Goal: Check status: Check status

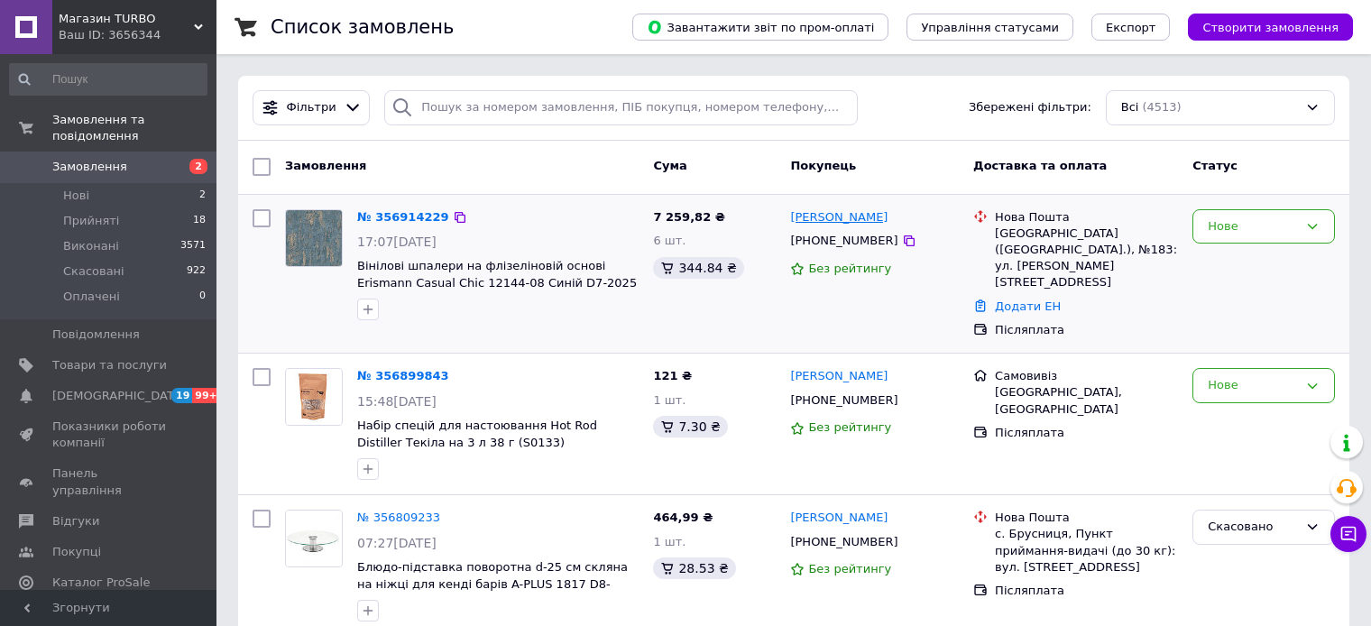
drag, startPoint x: 923, startPoint y: 220, endPoint x: 791, endPoint y: 217, distance: 131.7
click at [791, 217] on div "[PERSON_NAME]" at bounding box center [874, 217] width 172 height 21
click at [791, 226] on div at bounding box center [791, 226] width 0 height 0
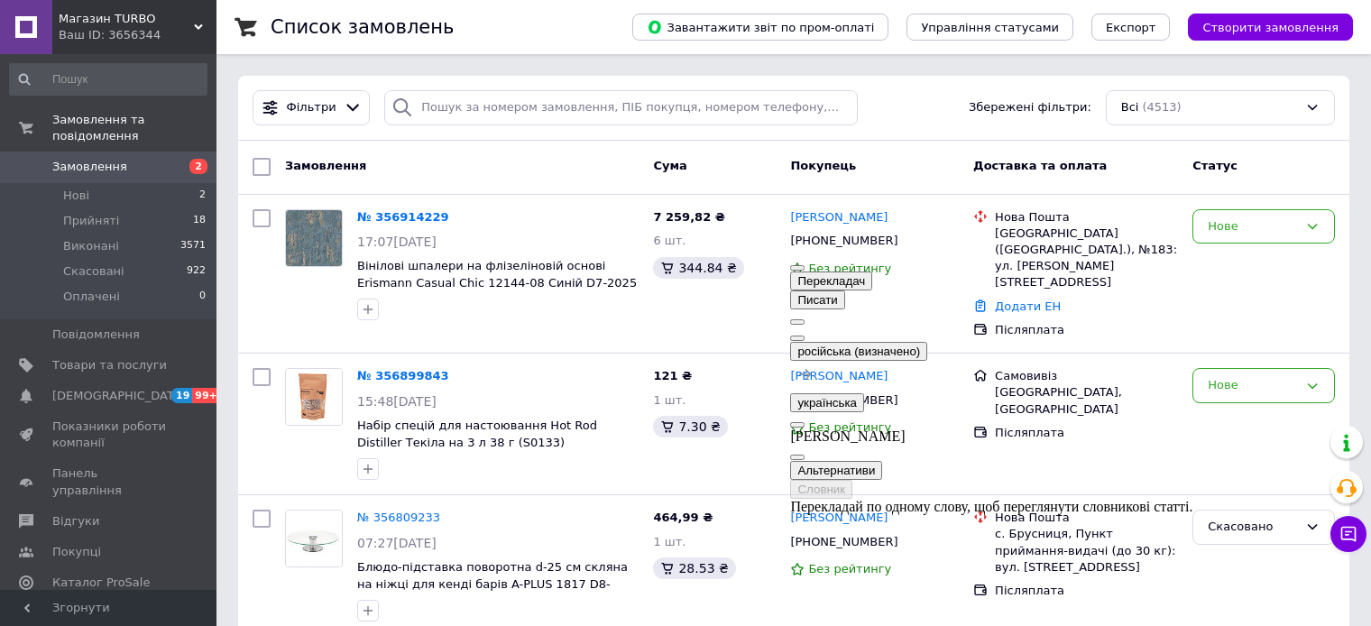
click at [797, 457] on span "button" at bounding box center [797, 457] width 0 height 0
click at [805, 336] on button at bounding box center [797, 338] width 14 height 5
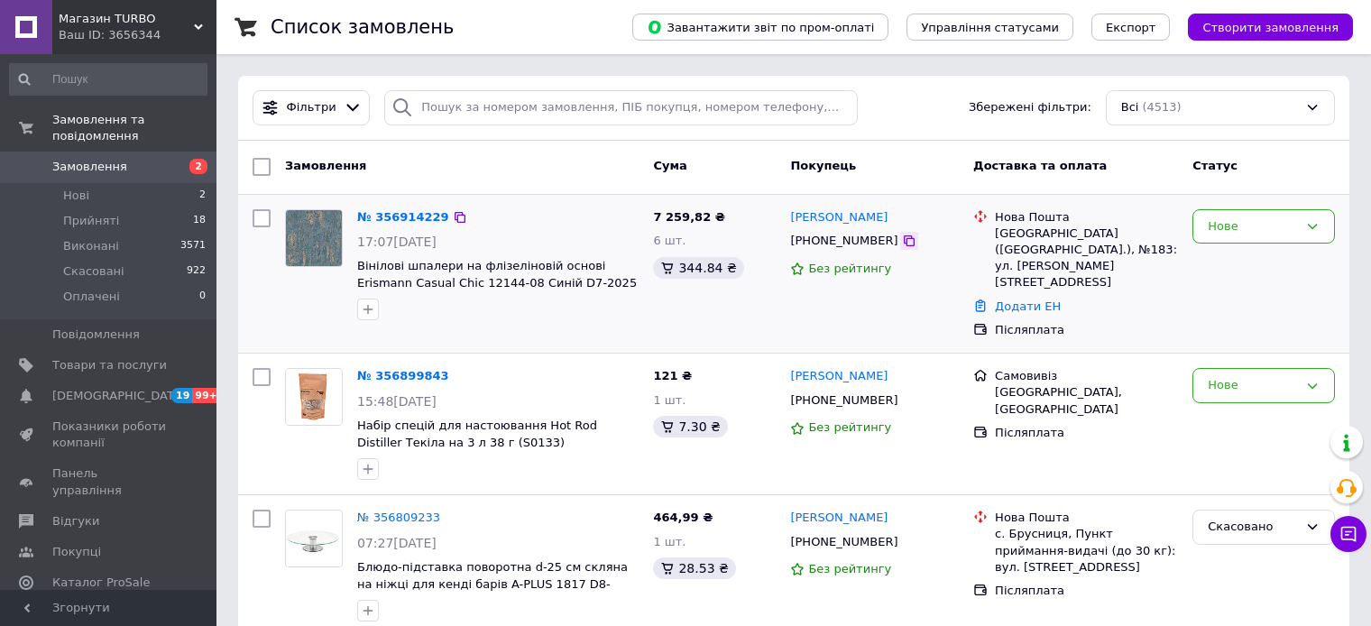
click at [902, 242] on icon at bounding box center [909, 241] width 14 height 14
click at [437, 217] on div "№ 356914229" at bounding box center [403, 217] width 96 height 21
click at [453, 216] on icon at bounding box center [460, 217] width 14 height 14
drag, startPoint x: 998, startPoint y: 217, endPoint x: 1105, endPoint y: 252, distance: 113.0
click at [1105, 252] on div "Нова Пошта [GEOGRAPHIC_DATA] ([GEOGRAPHIC_DATA].), №183: ул. [PERSON_NAME][STRE…" at bounding box center [1086, 250] width 190 height 82
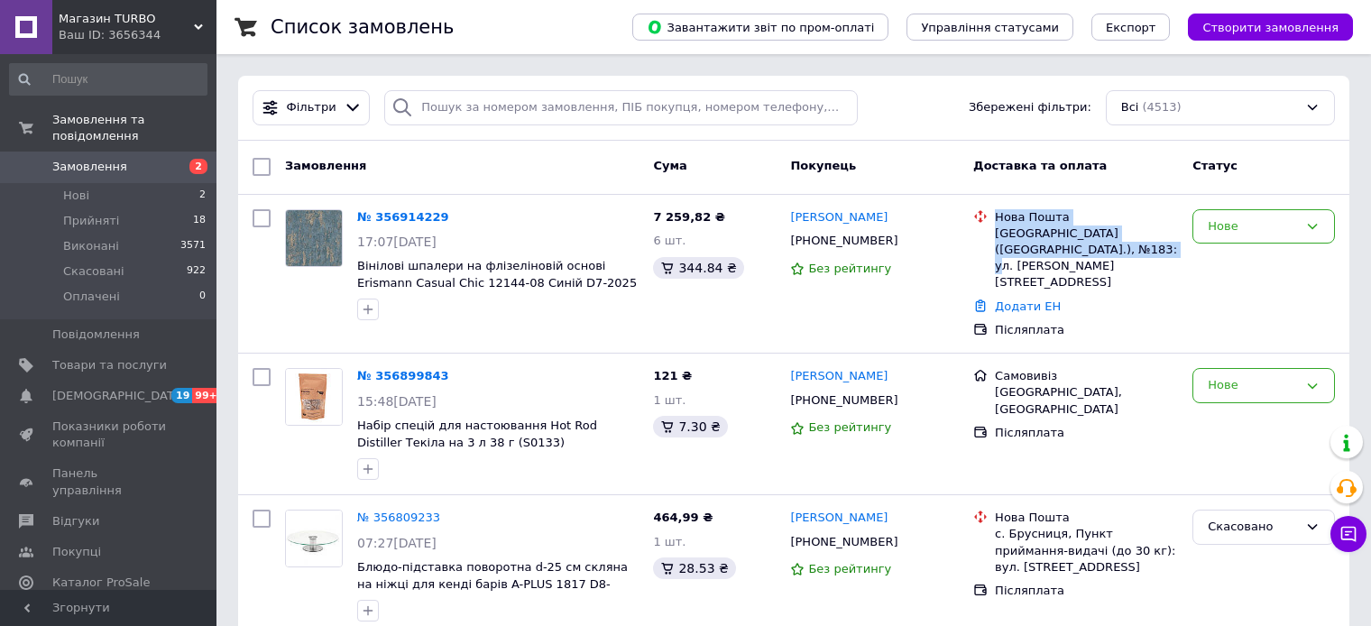
click at [1080, 257] on div at bounding box center [1080, 257] width 0 height 0
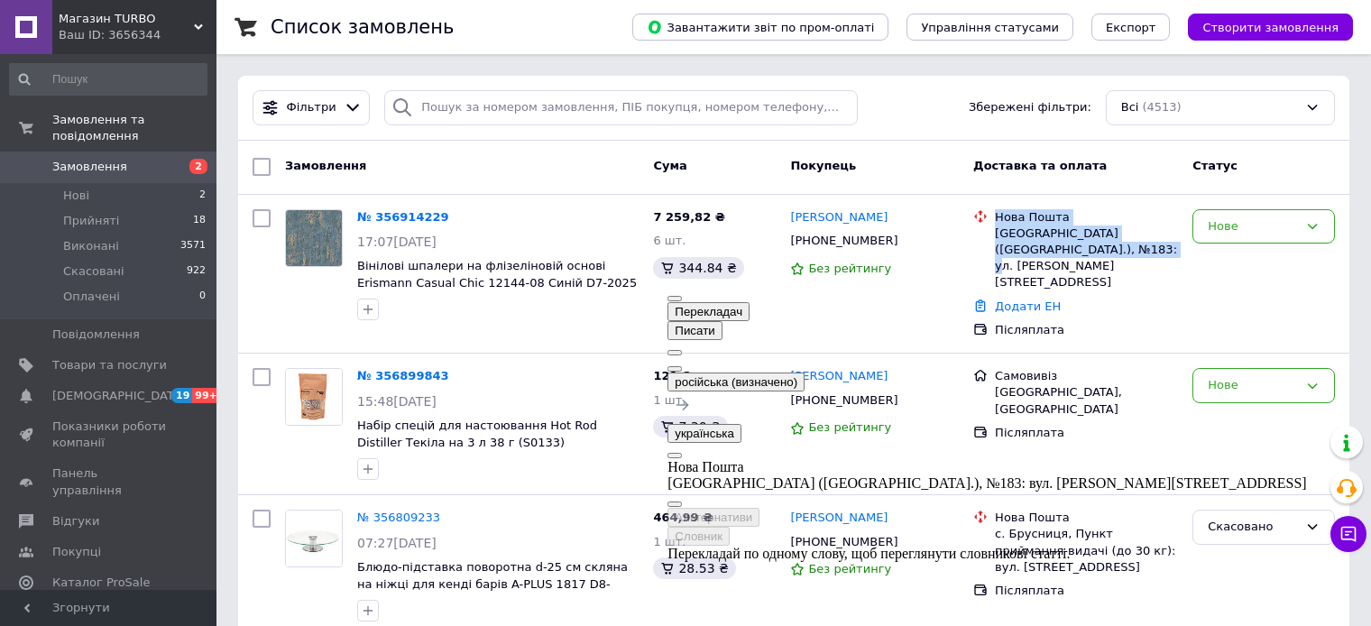
click at [675, 504] on span "button" at bounding box center [675, 504] width 0 height 0
click at [1314, 233] on div "Нове" at bounding box center [1264, 226] width 143 height 35
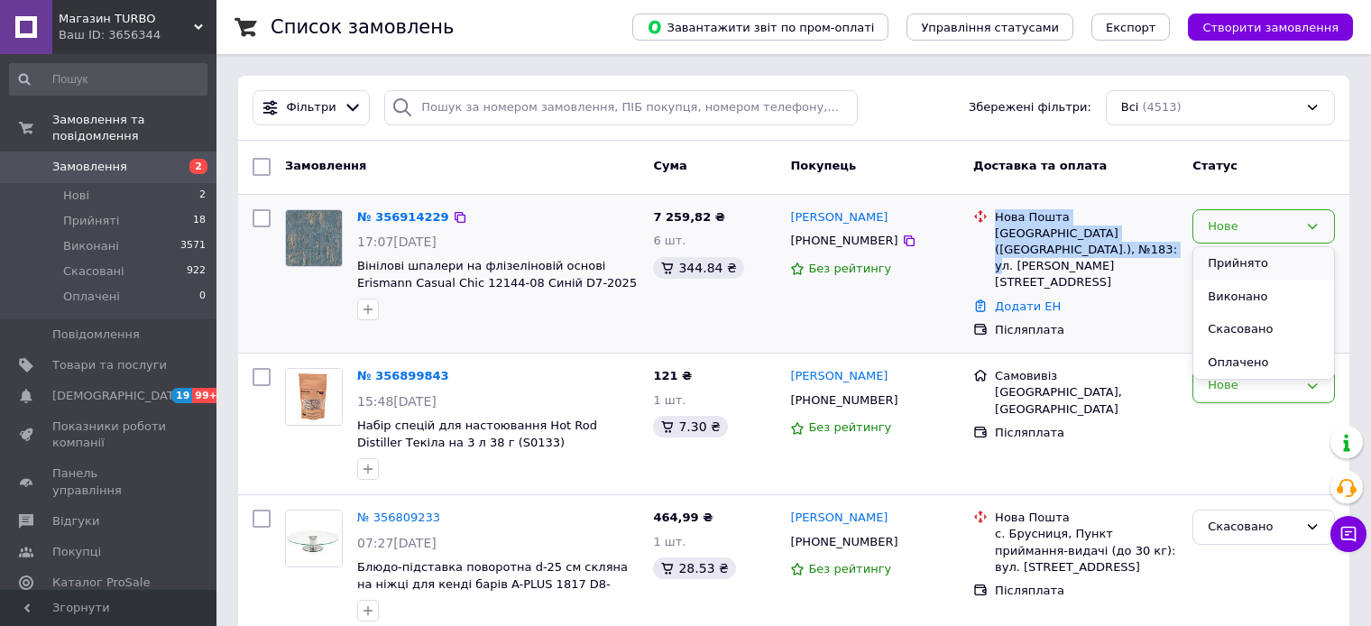
click at [1239, 263] on li "Прийнято" at bounding box center [1263, 263] width 141 height 33
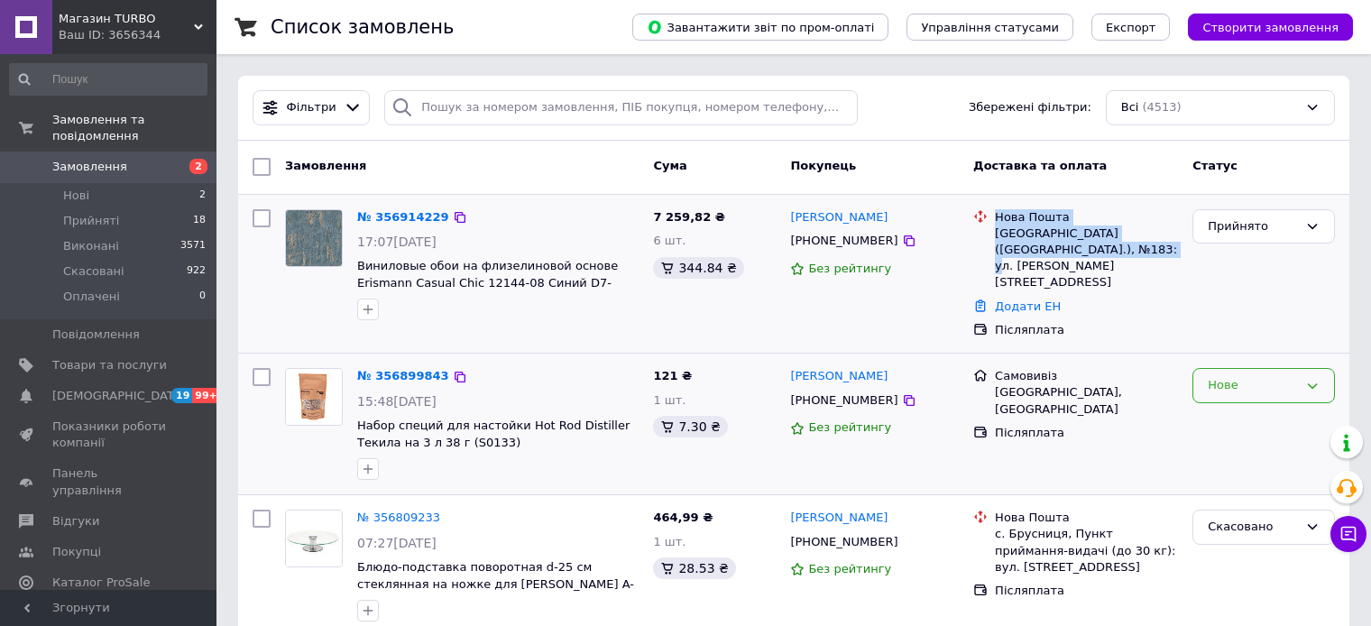
click at [1249, 376] on div "Нове" at bounding box center [1253, 385] width 90 height 19
click at [1243, 407] on li "Прийнято" at bounding box center [1263, 423] width 141 height 33
click at [1109, 455] on div "Самовивіз [GEOGRAPHIC_DATA], [GEOGRAPHIC_DATA] Післяплата" at bounding box center [1075, 424] width 219 height 126
